Goal: Navigation & Orientation: Find specific page/section

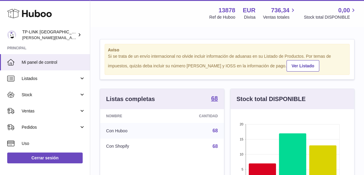
scroll to position [94, 124]
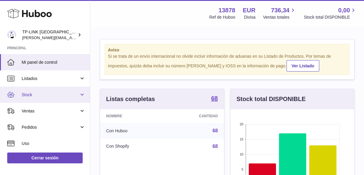
click at [81, 96] on link "Stock" at bounding box center [45, 95] width 90 height 16
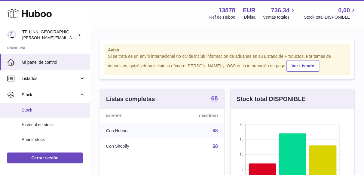
click at [41, 112] on span "Stock" at bounding box center [54, 110] width 64 height 6
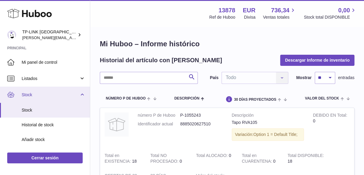
scroll to position [90, 0]
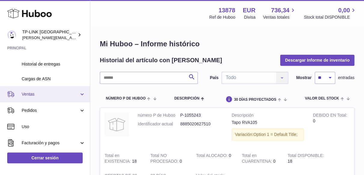
click at [87, 94] on link "Ventas" at bounding box center [45, 94] width 90 height 16
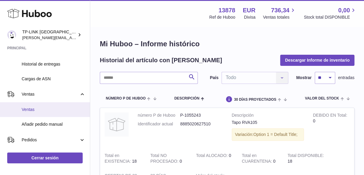
click at [43, 110] on span "Ventas" at bounding box center [54, 110] width 64 height 6
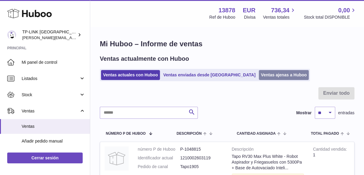
click at [259, 74] on link "Ventas ajenas a Huboo" at bounding box center [284, 75] width 50 height 10
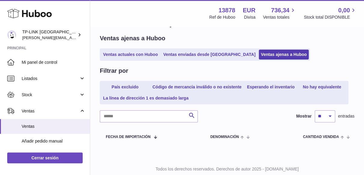
scroll to position [30, 0]
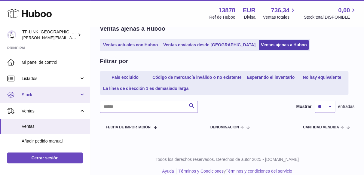
click at [86, 97] on link "Stock" at bounding box center [45, 95] width 90 height 16
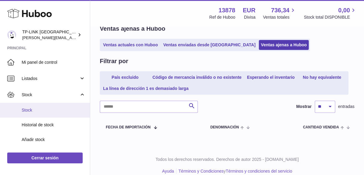
click at [56, 110] on span "Stock" at bounding box center [54, 110] width 64 height 6
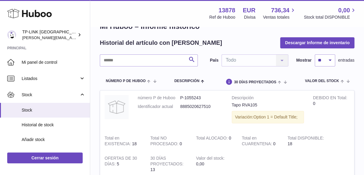
scroll to position [30, 0]
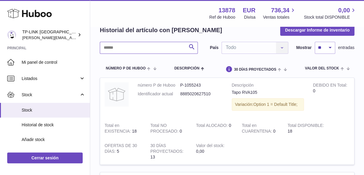
click at [146, 52] on input "text" at bounding box center [149, 48] width 98 height 12
